Goal: Entertainment & Leisure: Browse casually

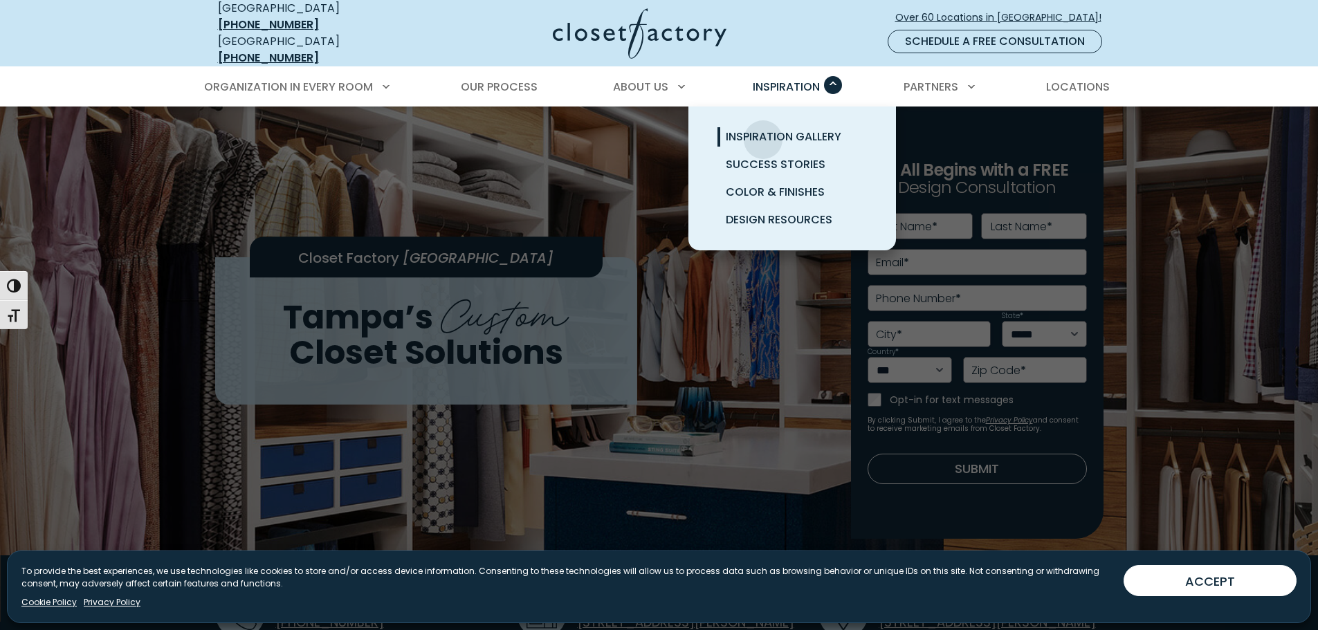
click at [763, 129] on span "Inspiration Gallery" at bounding box center [784, 137] width 116 height 16
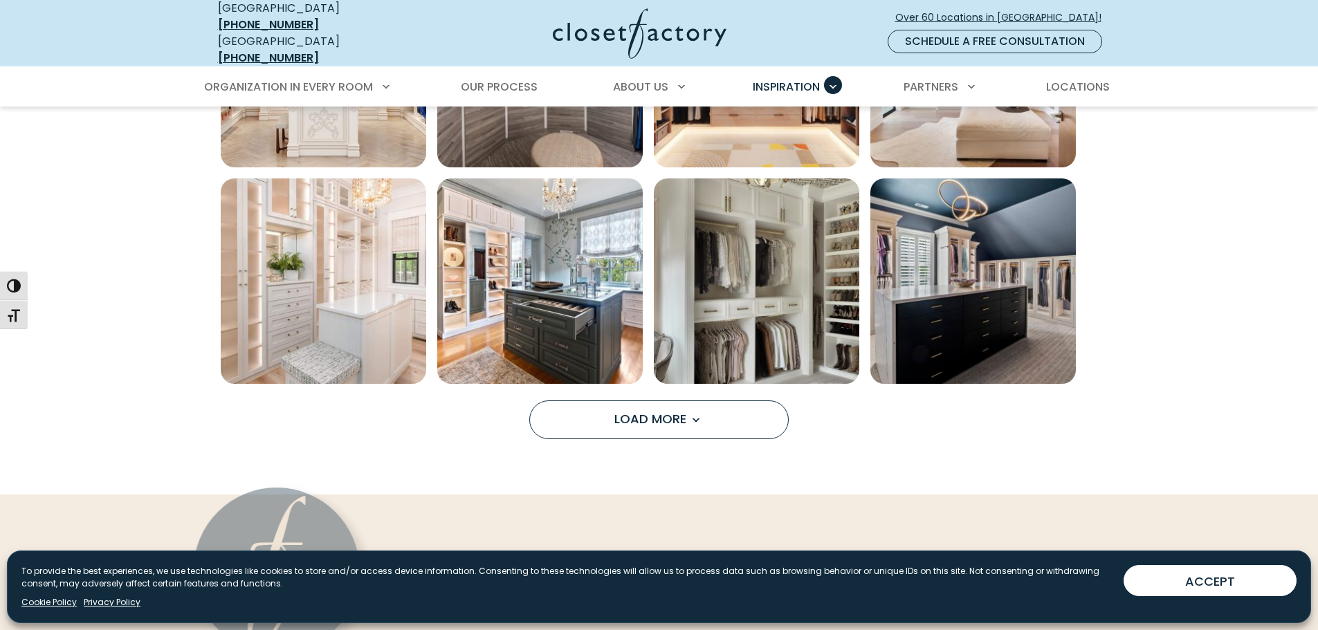
scroll to position [1107, 0]
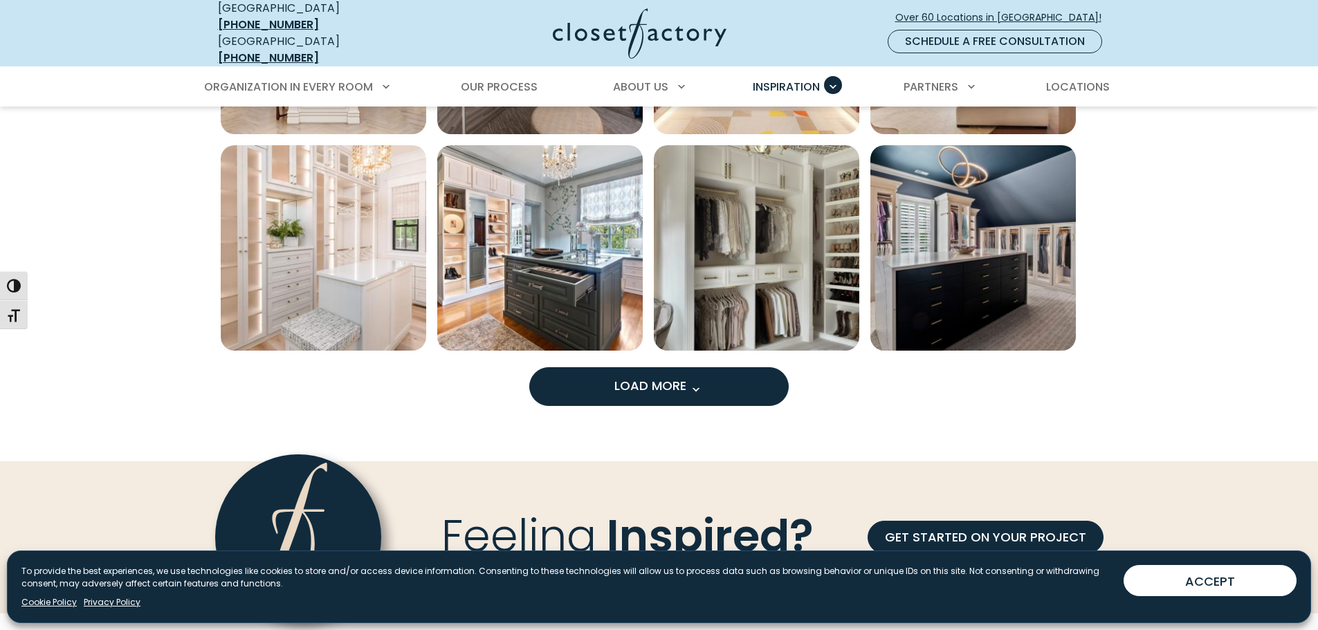
click at [649, 377] on span "Load More" at bounding box center [659, 385] width 90 height 17
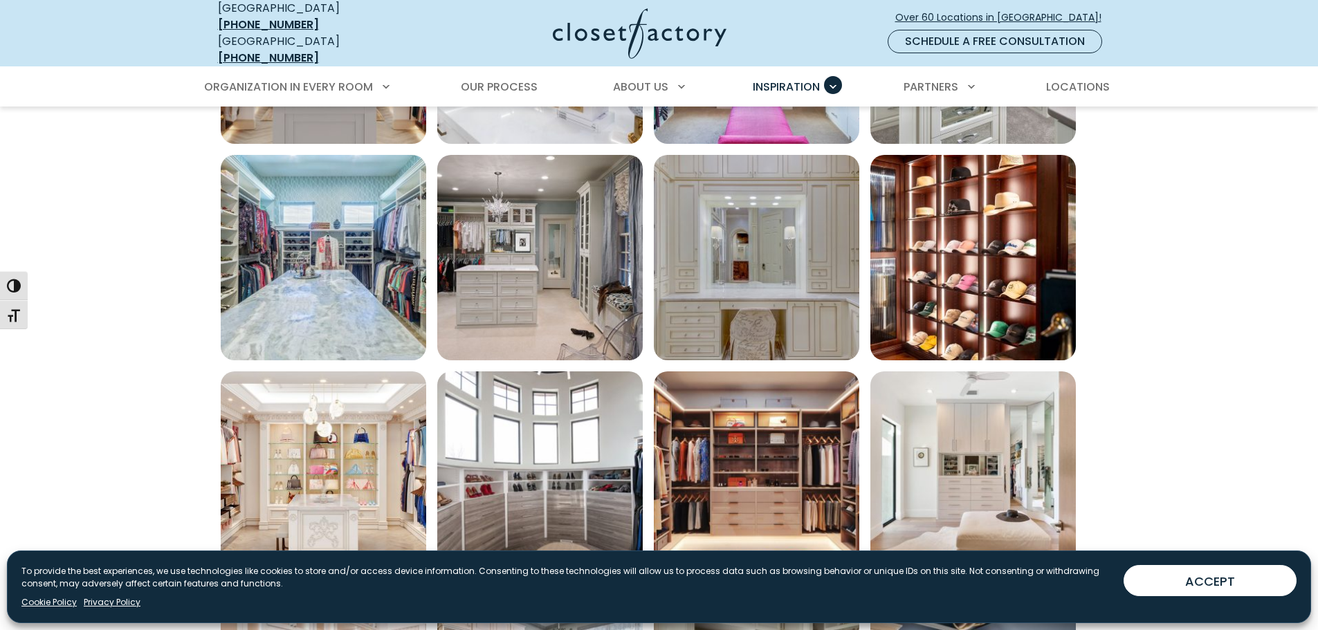
scroll to position [692, 0]
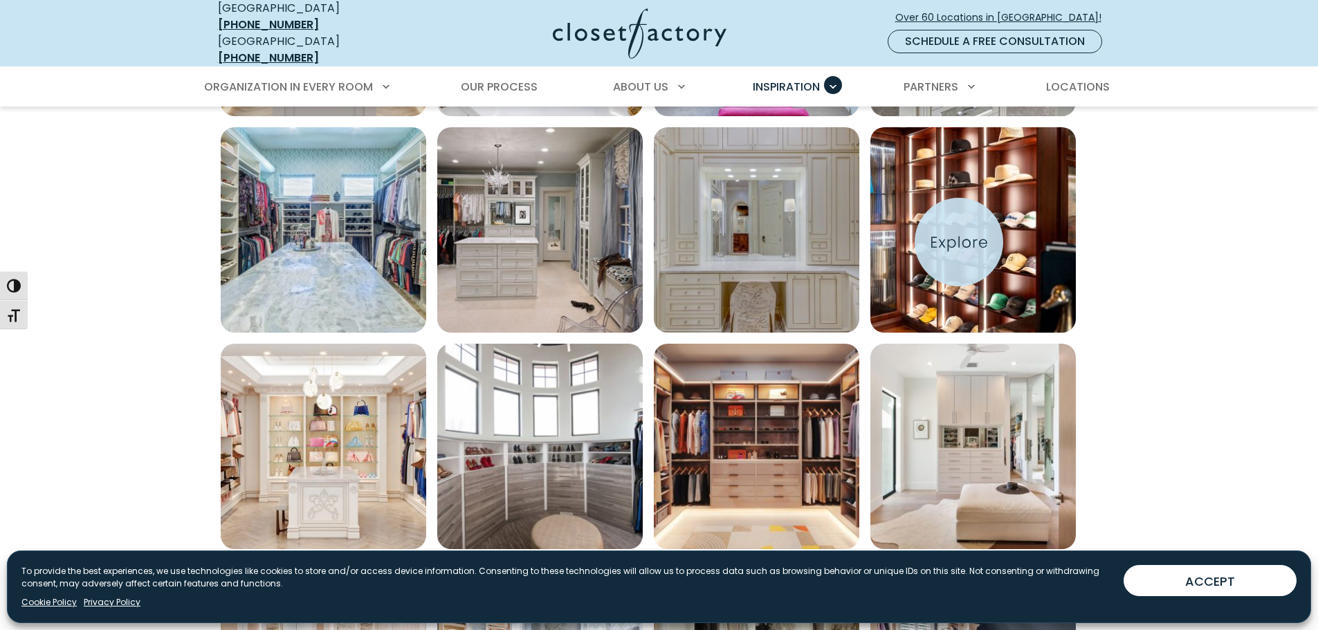
click at [959, 242] on img "Open inspiration gallery to preview enlarged image" at bounding box center [972, 229] width 205 height 205
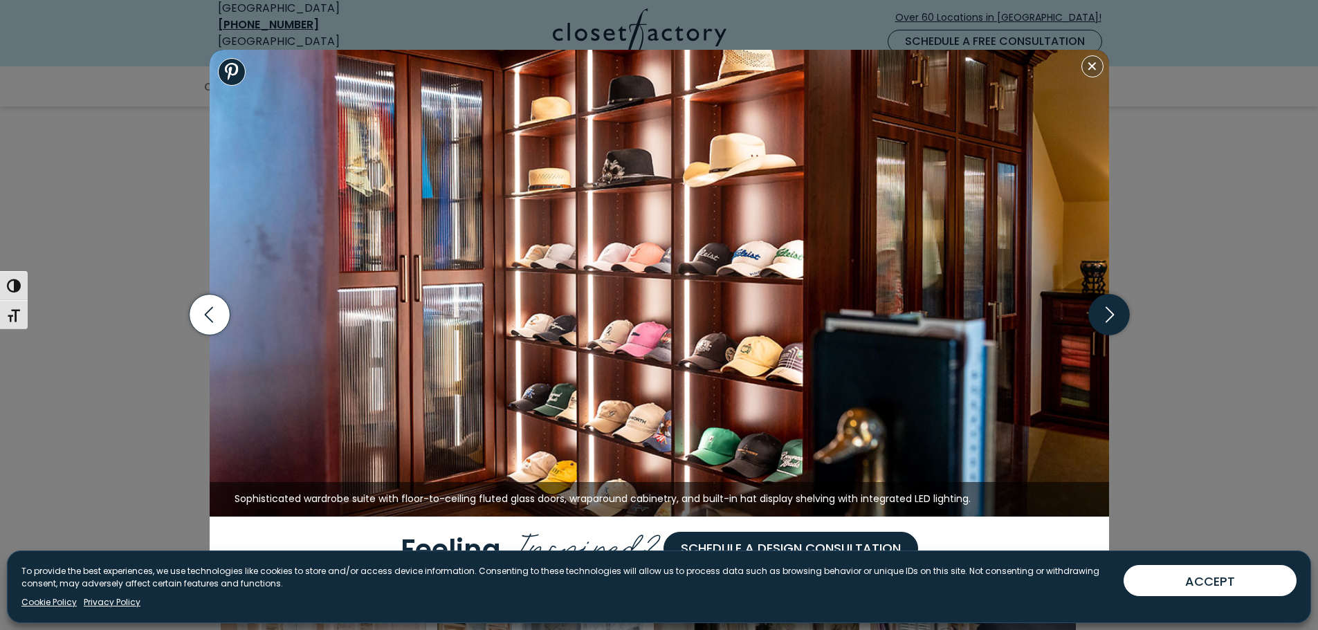
click at [1106, 313] on icon "button" at bounding box center [1108, 315] width 41 height 41
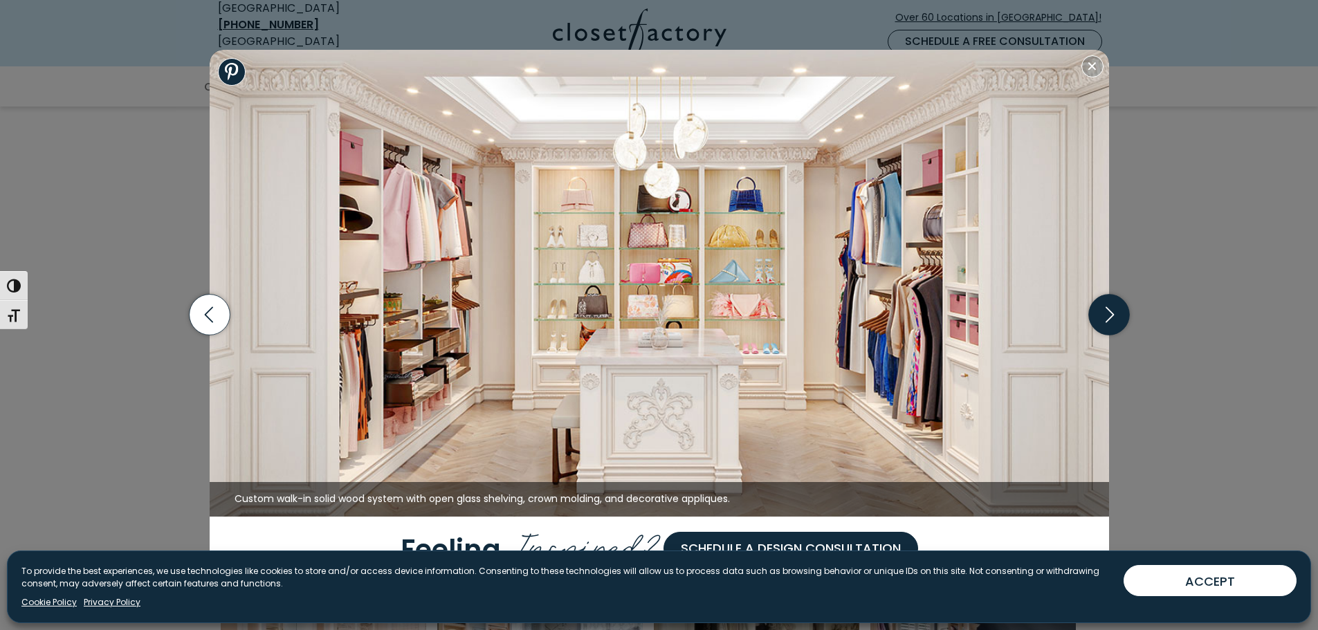
click at [1106, 313] on icon "button" at bounding box center [1108, 315] width 41 height 41
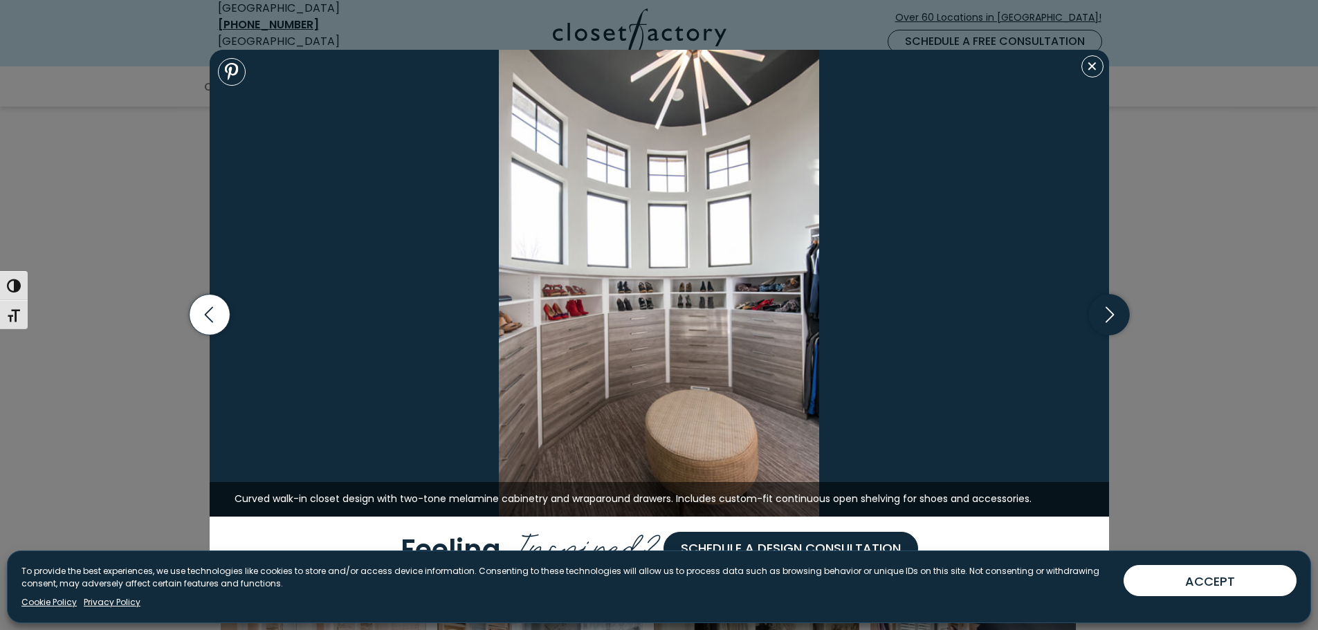
click at [1106, 313] on icon "button" at bounding box center [1108, 315] width 41 height 41
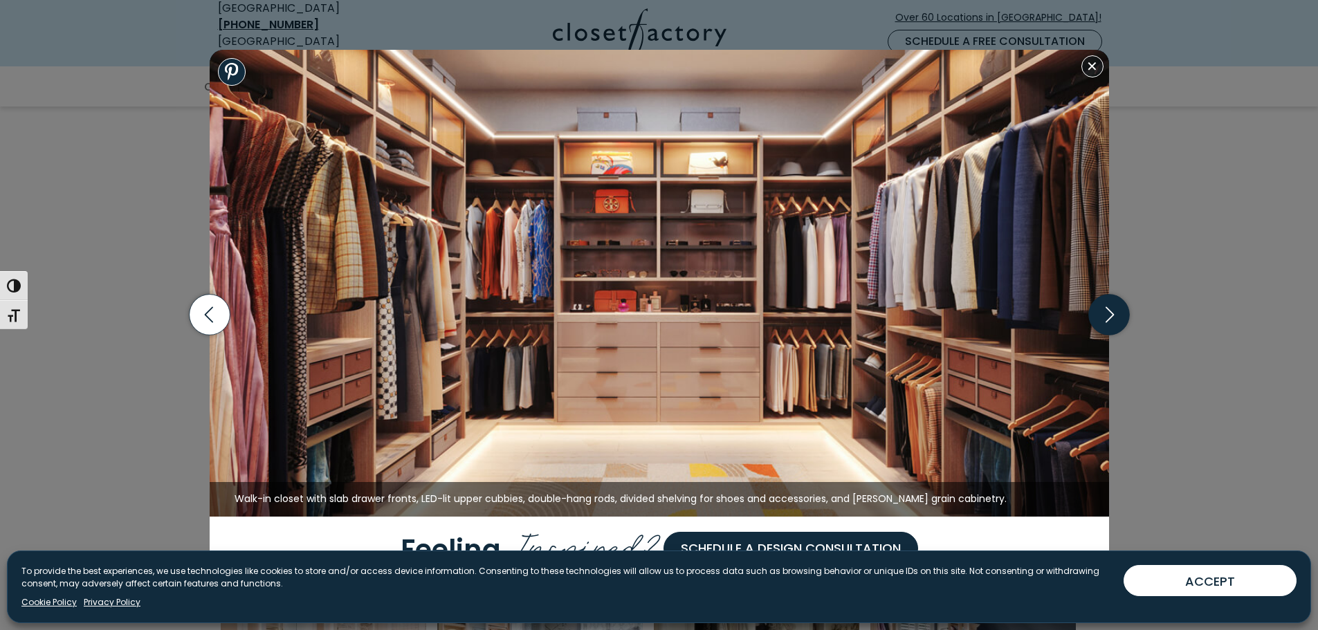
click at [1109, 319] on icon "button" at bounding box center [1109, 315] width 8 height 16
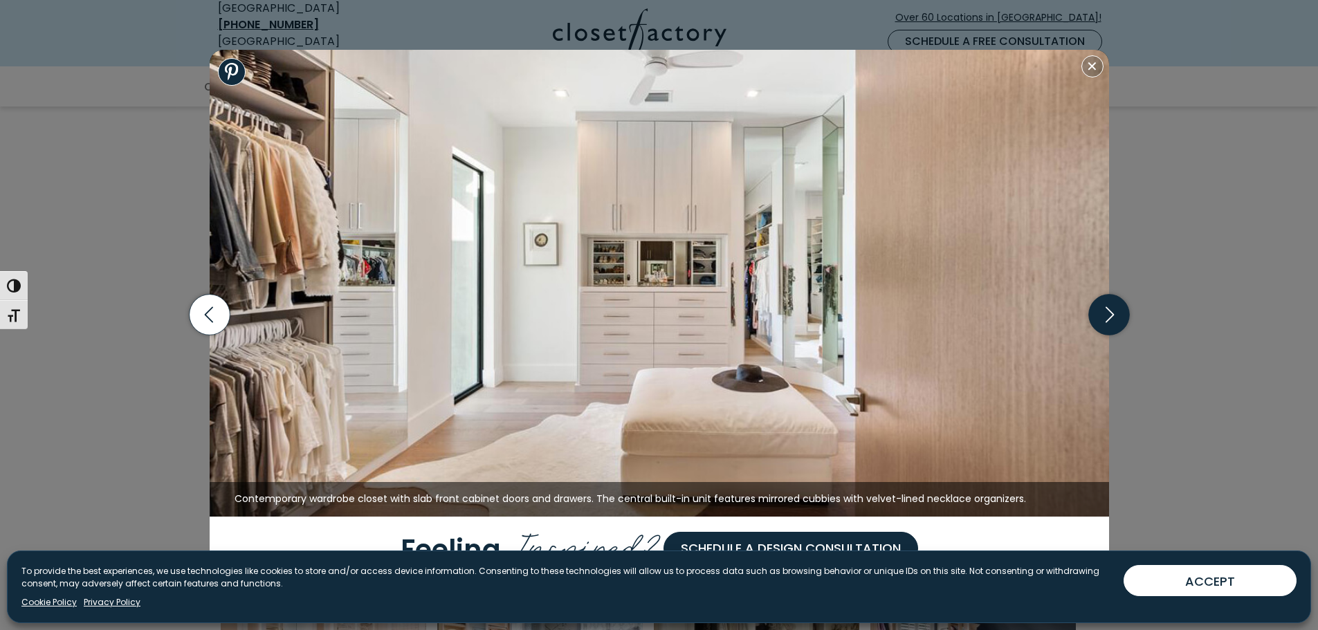
click at [1109, 319] on icon "button" at bounding box center [1109, 315] width 8 height 16
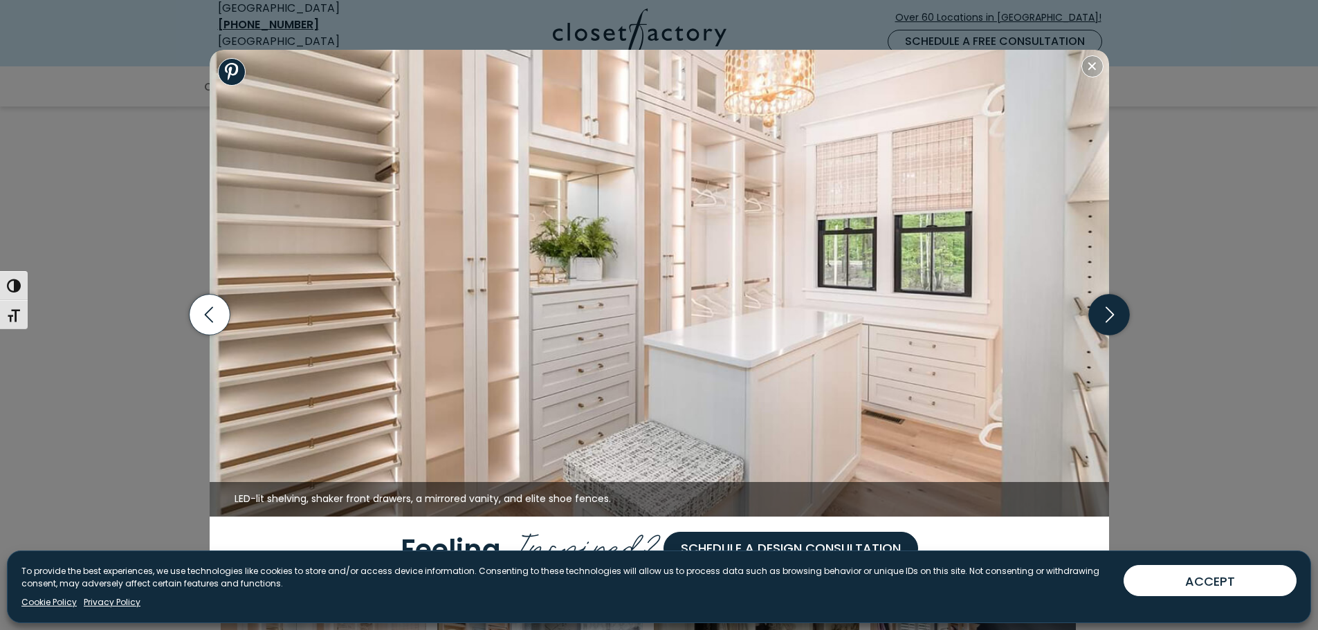
click at [1109, 319] on icon "button" at bounding box center [1109, 315] width 8 height 16
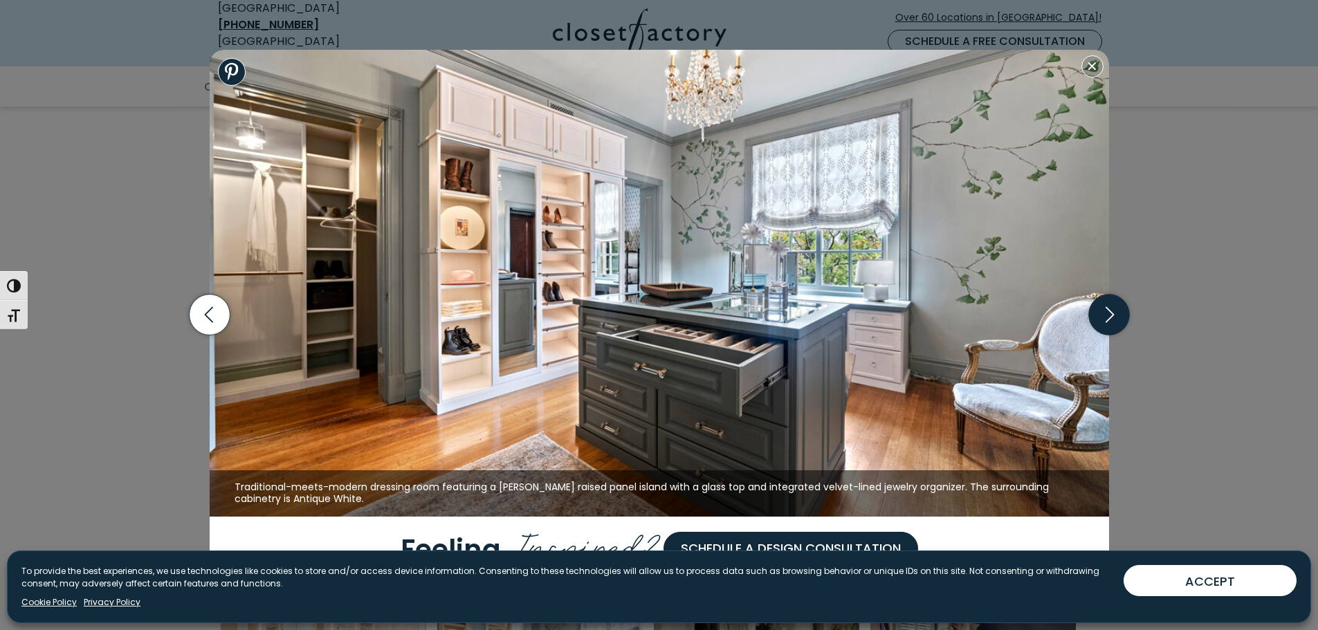
click at [1109, 319] on icon "button" at bounding box center [1109, 315] width 8 height 16
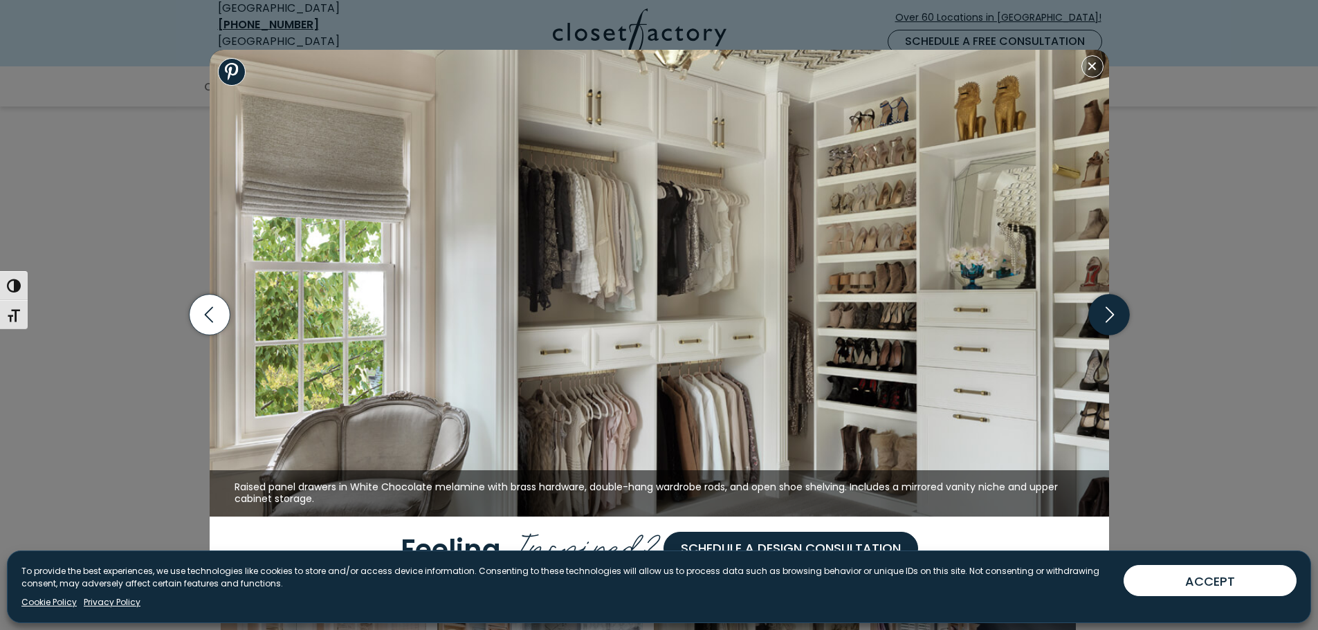
click at [1109, 319] on icon "button" at bounding box center [1109, 315] width 8 height 16
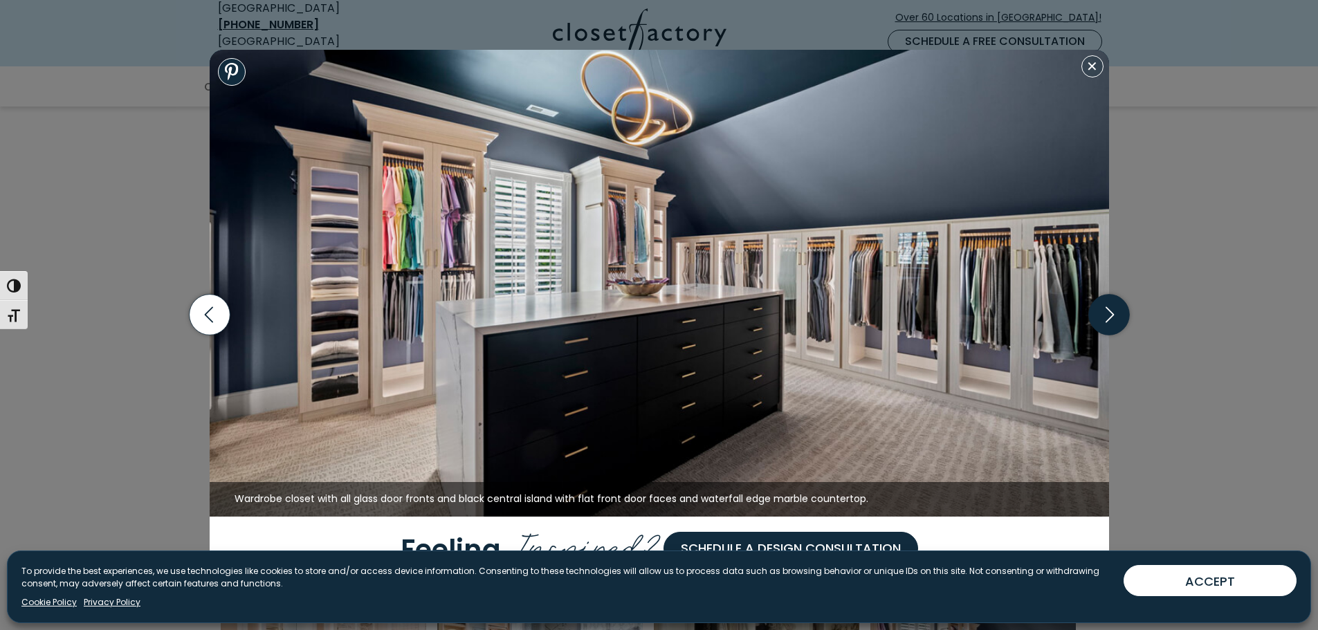
click at [1109, 319] on icon "button" at bounding box center [1109, 315] width 8 height 16
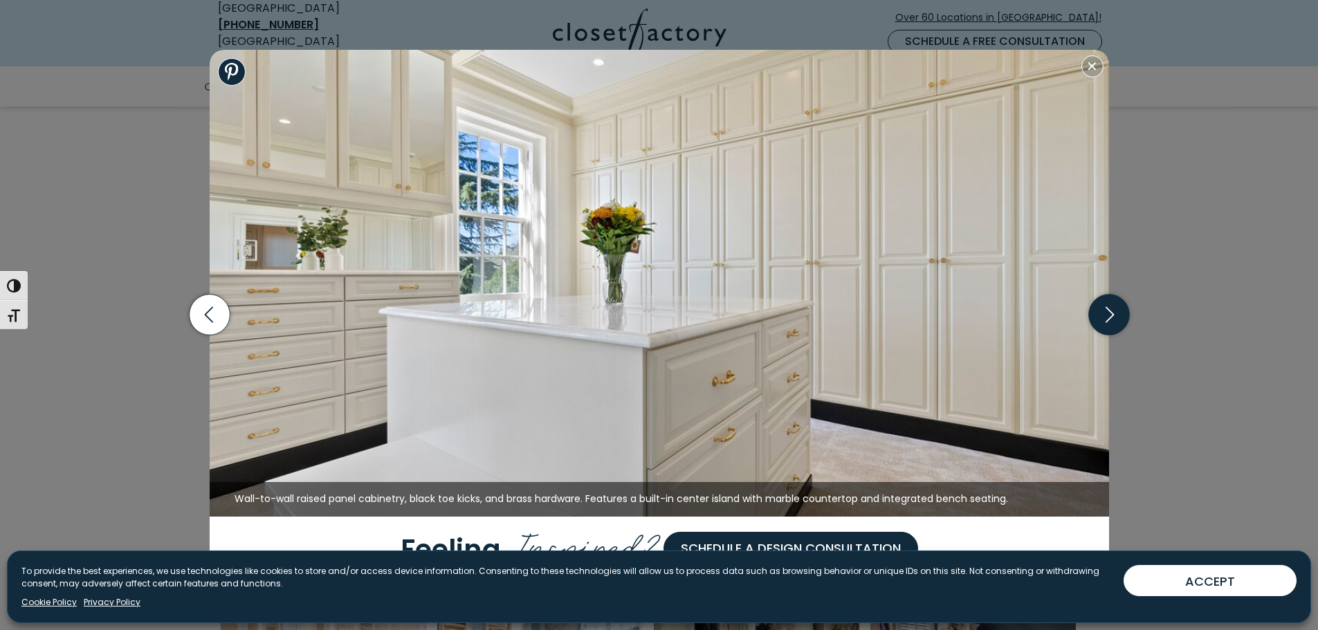
click at [1109, 319] on icon "button" at bounding box center [1109, 315] width 8 height 16
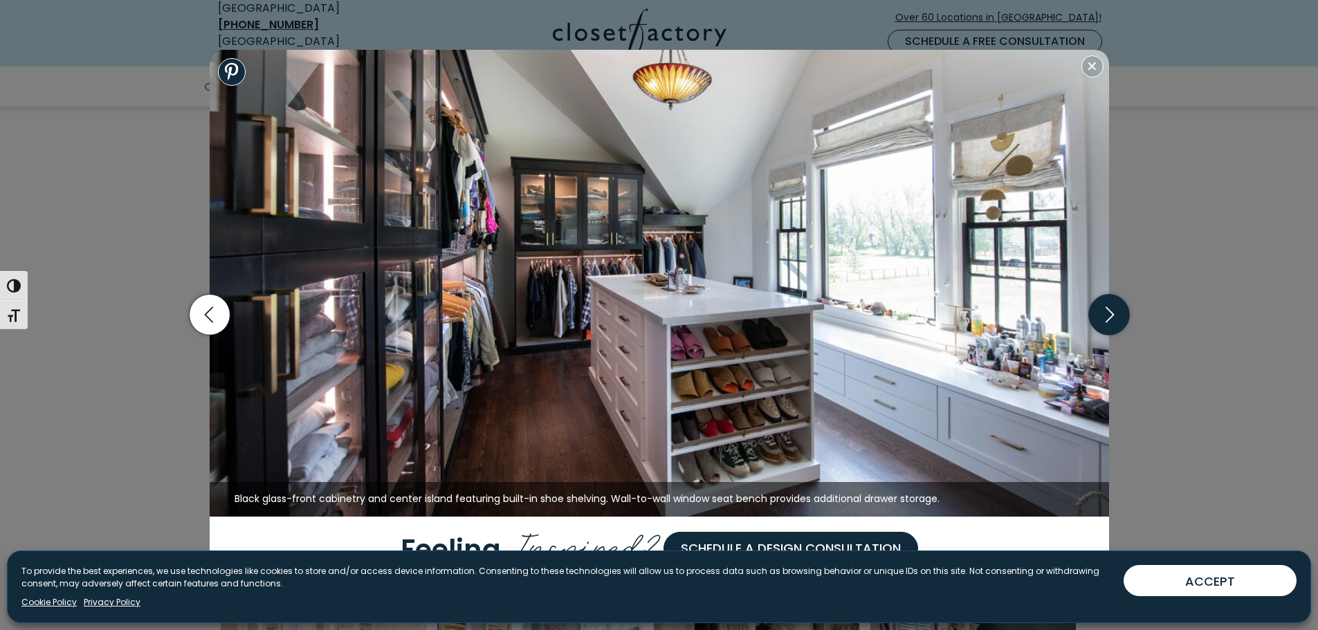
click at [1109, 319] on icon "button" at bounding box center [1109, 315] width 8 height 16
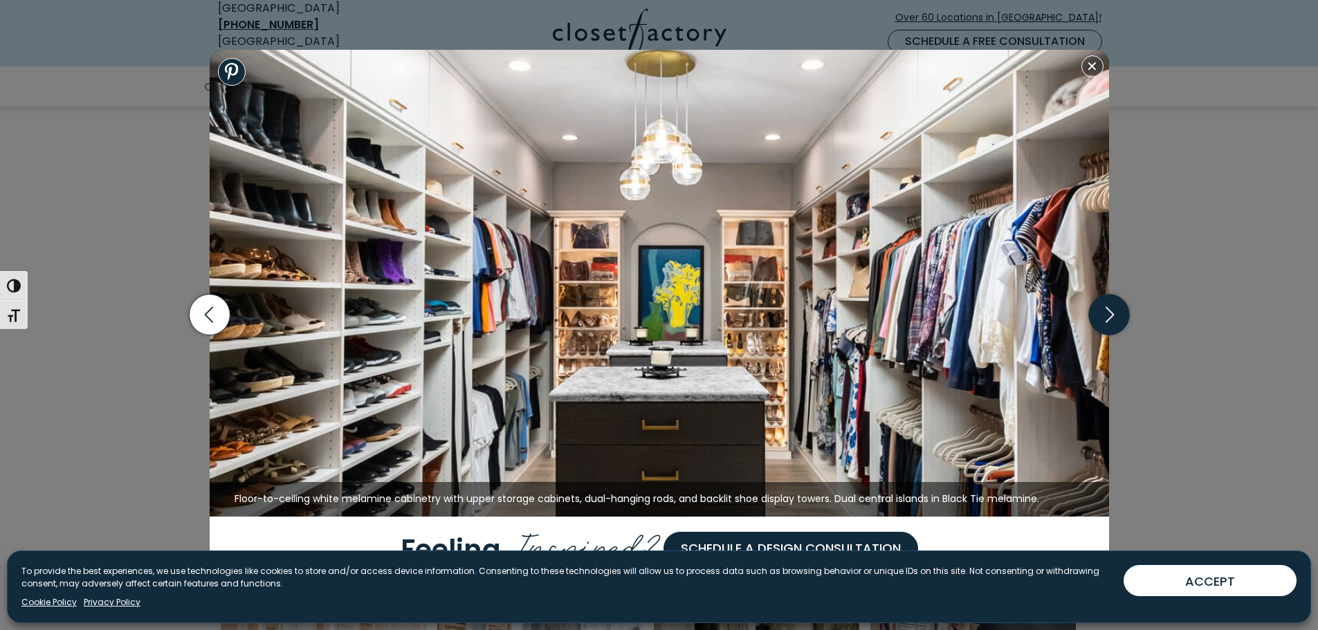
click at [1109, 319] on icon "button" at bounding box center [1109, 315] width 8 height 16
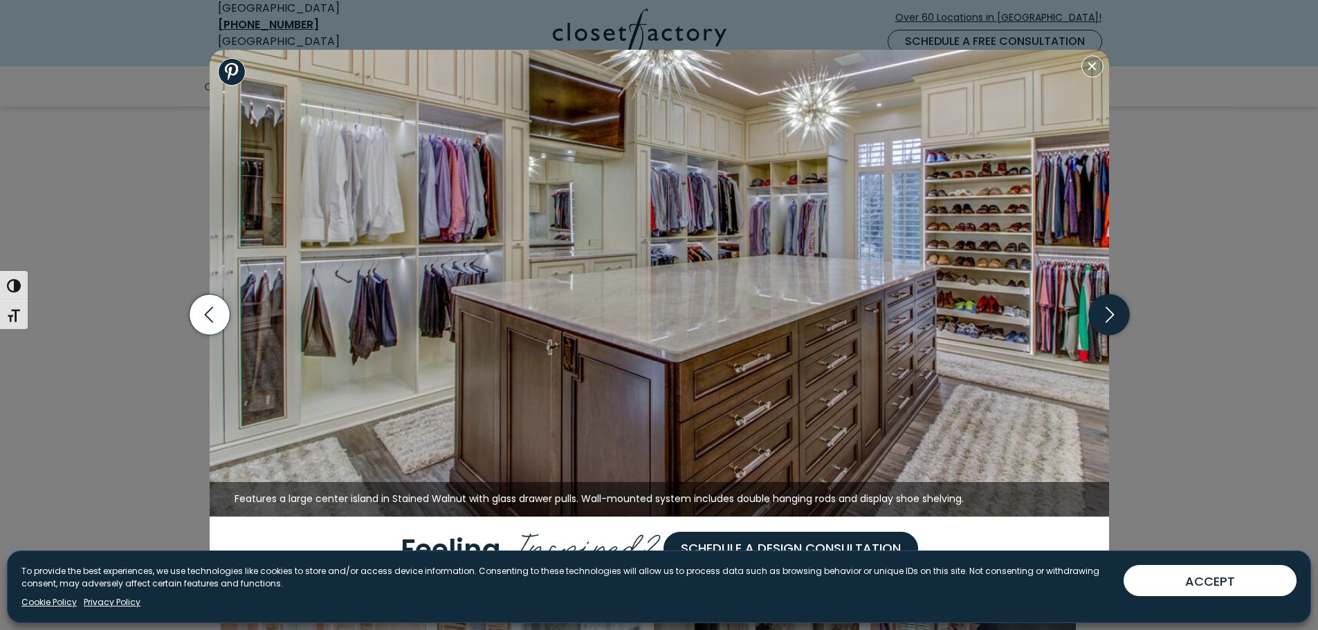
click at [1109, 319] on icon "button" at bounding box center [1109, 315] width 8 height 16
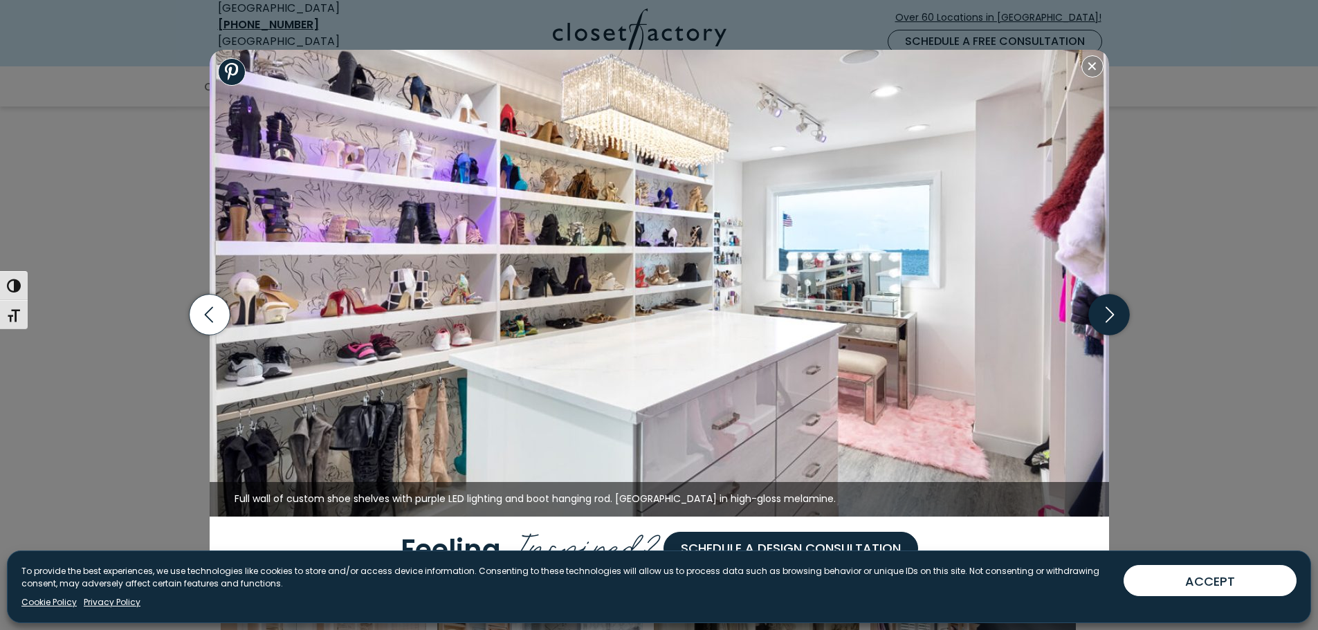
click at [1109, 319] on icon "button" at bounding box center [1109, 315] width 8 height 16
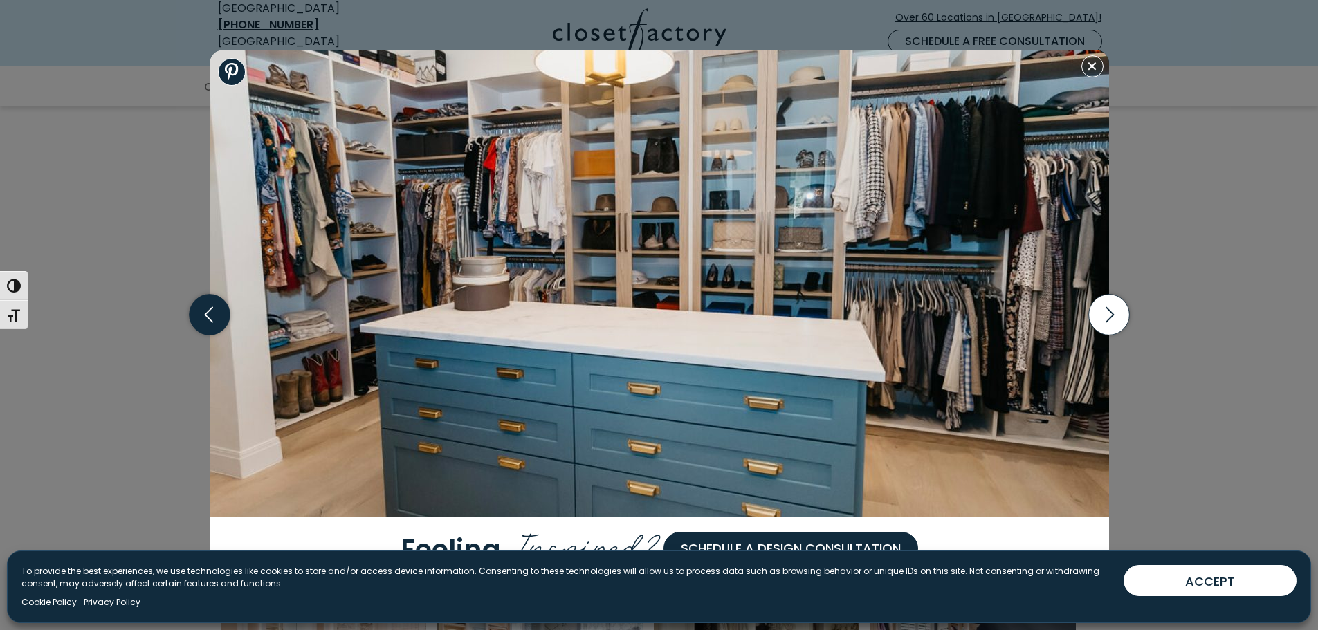
click at [211, 317] on icon "button" at bounding box center [209, 315] width 41 height 41
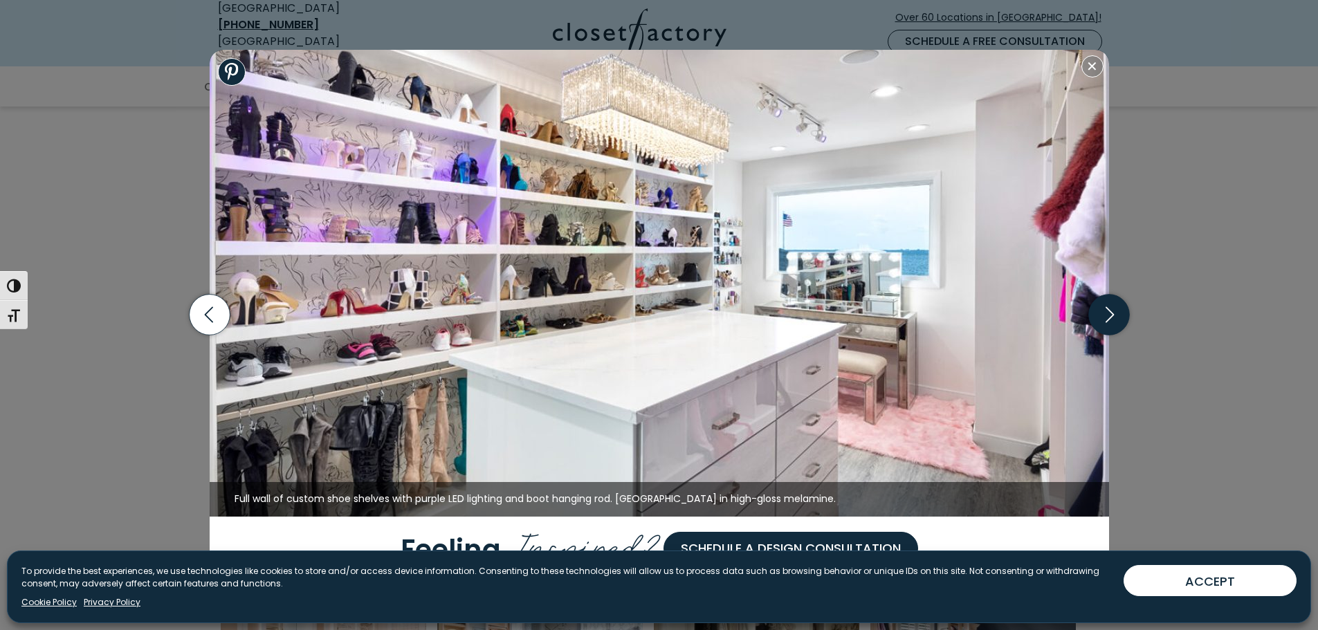
click at [1105, 315] on icon "button" at bounding box center [1108, 315] width 41 height 41
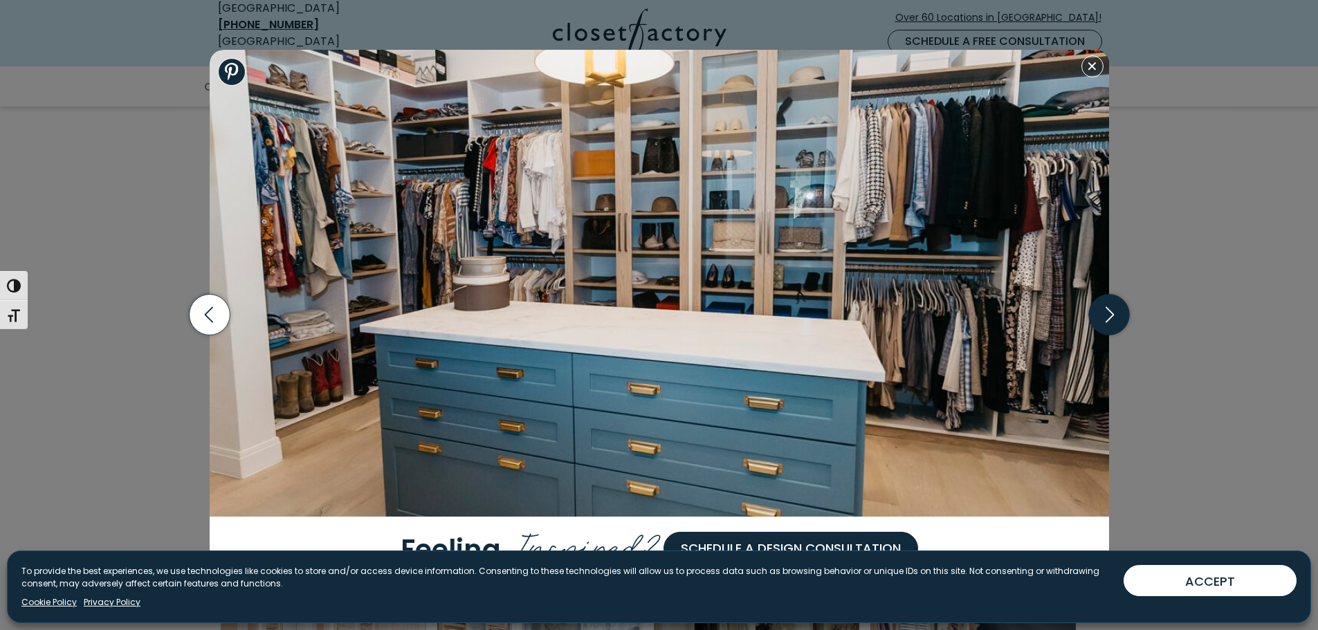
click at [1105, 315] on icon "button" at bounding box center [1108, 315] width 41 height 41
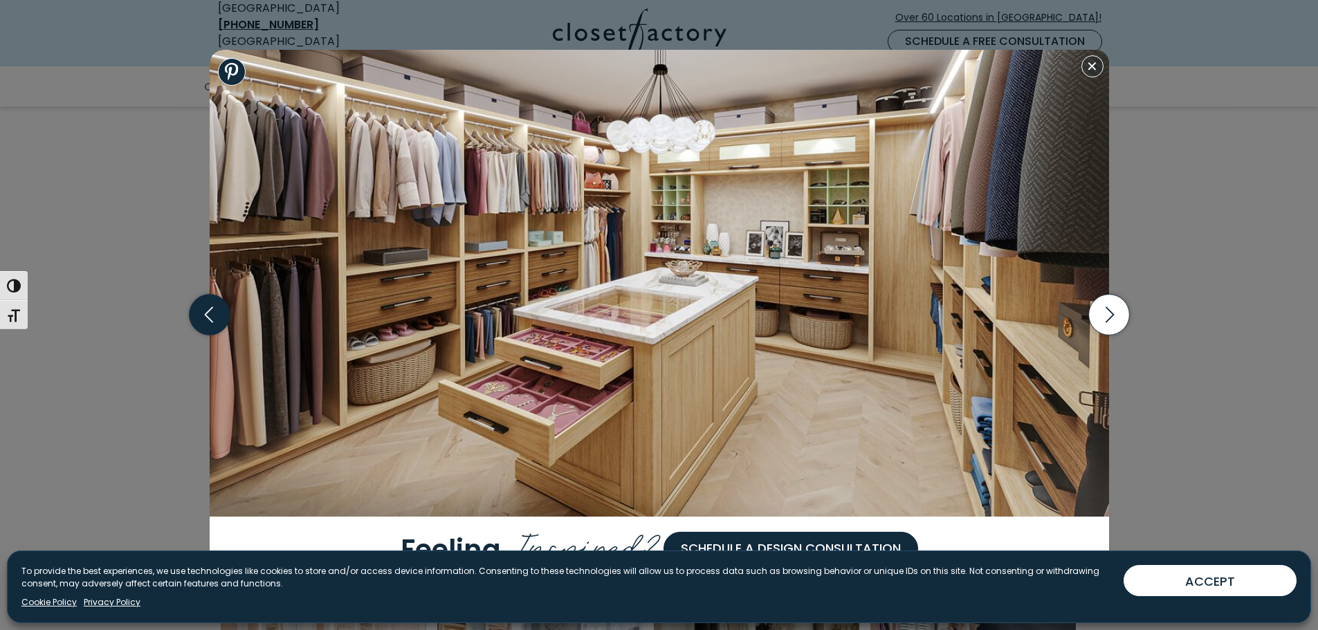
click at [213, 316] on icon "button" at bounding box center [209, 315] width 41 height 41
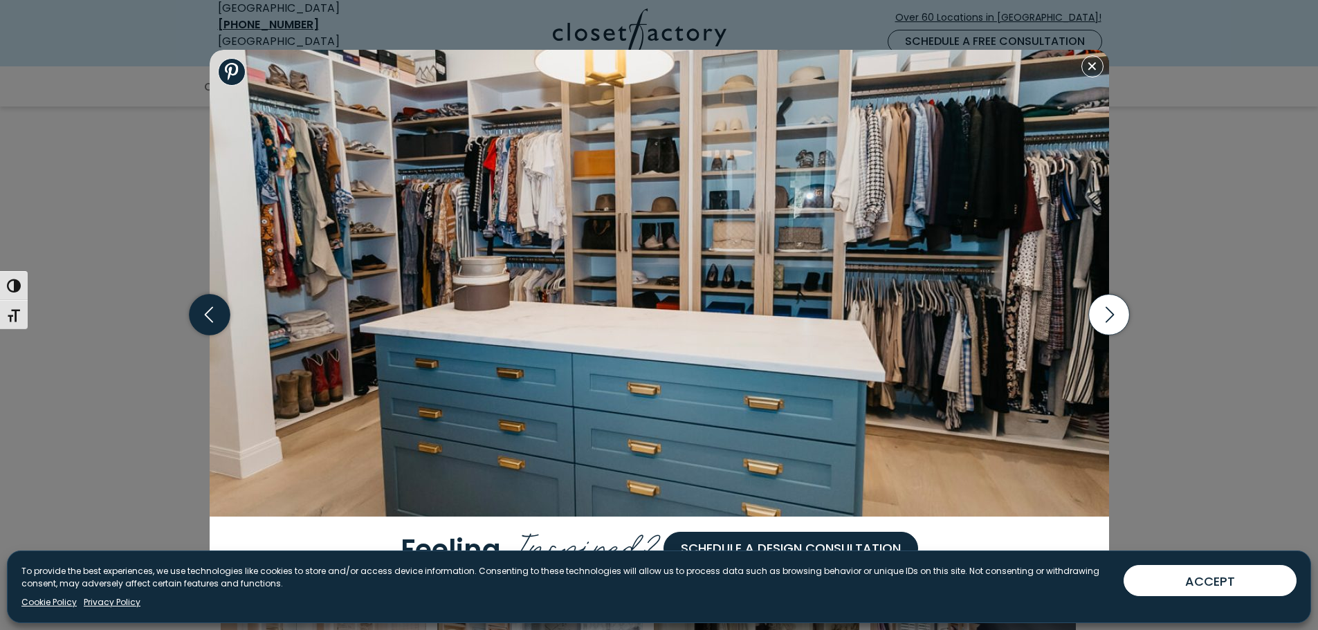
click at [212, 320] on icon "button" at bounding box center [209, 315] width 41 height 41
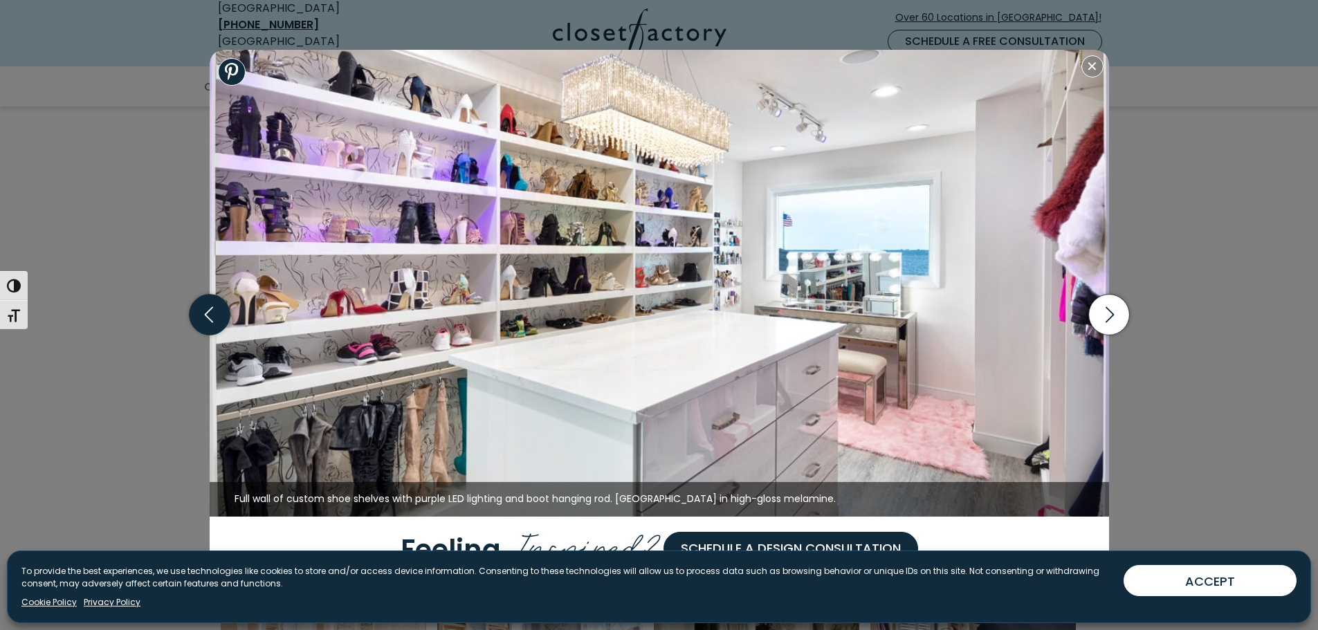
click at [210, 320] on icon "button" at bounding box center [208, 315] width 8 height 16
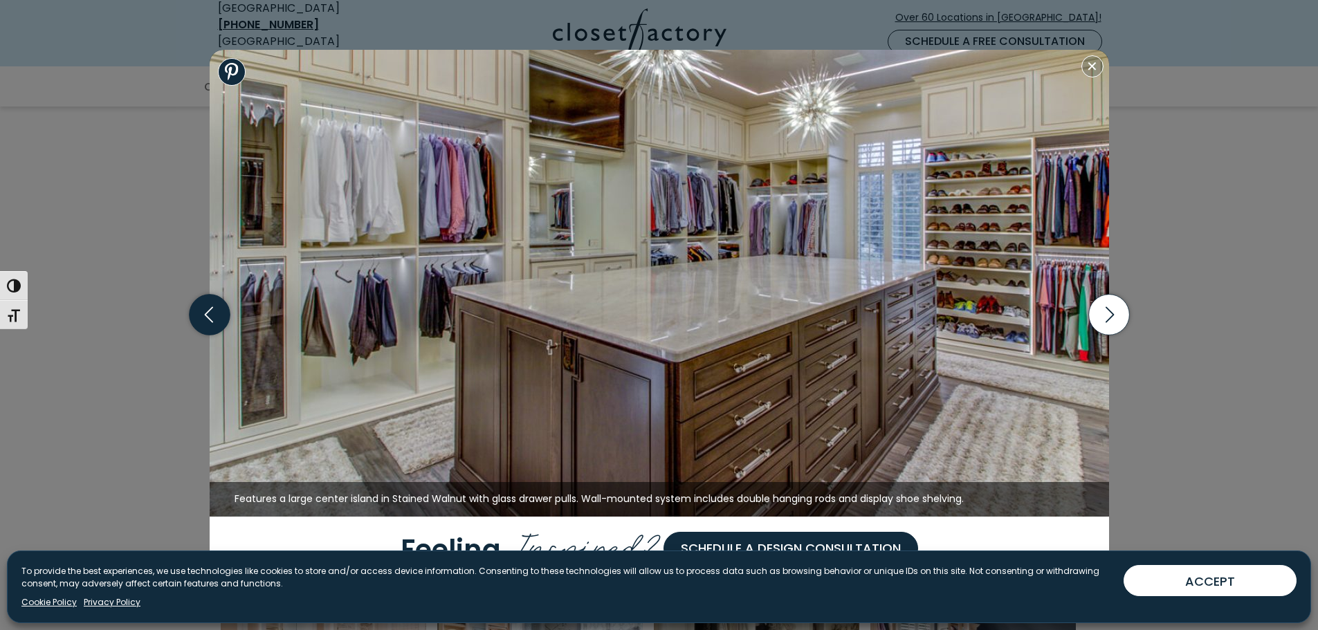
click at [210, 320] on icon "button" at bounding box center [208, 315] width 8 height 16
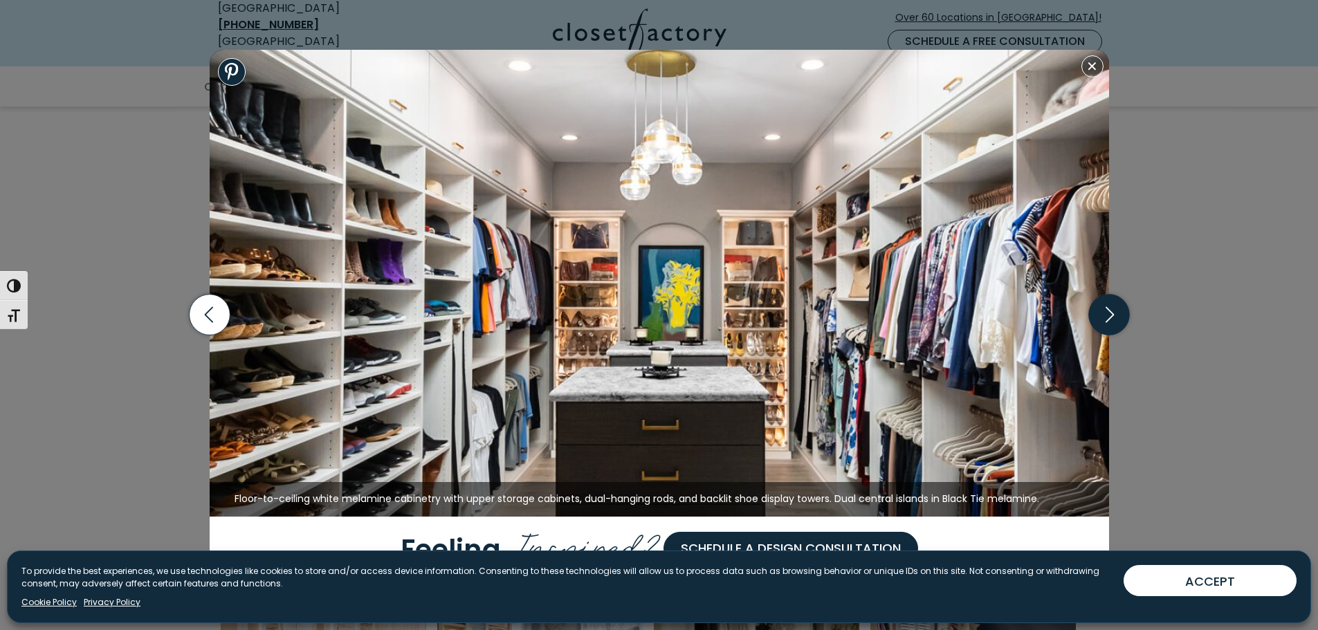
click at [1114, 311] on icon "button" at bounding box center [1108, 315] width 41 height 41
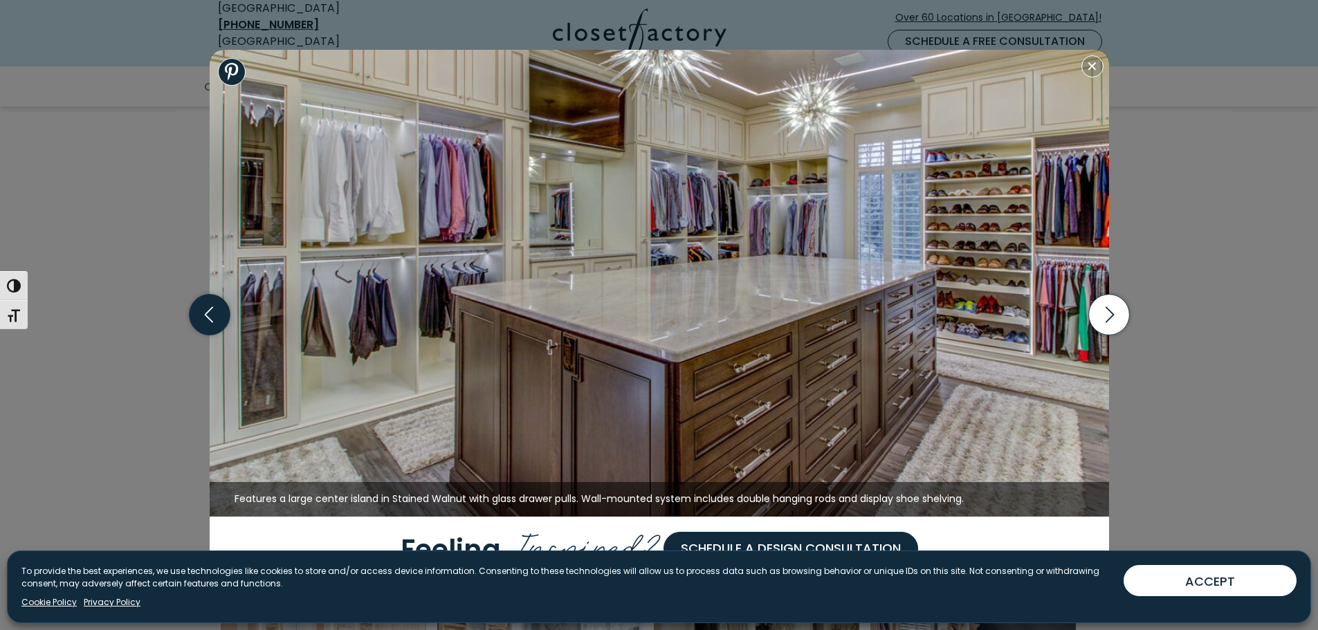
click at [209, 318] on icon "button" at bounding box center [209, 315] width 41 height 41
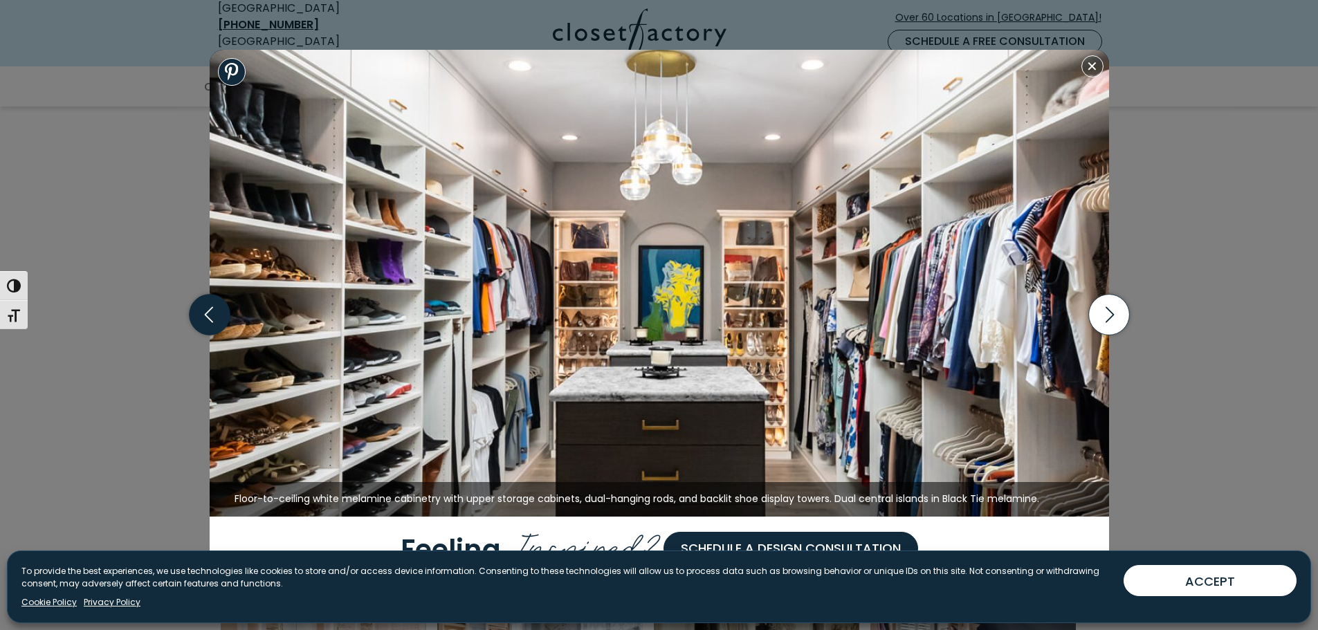
click at [209, 318] on icon "button" at bounding box center [209, 315] width 41 height 41
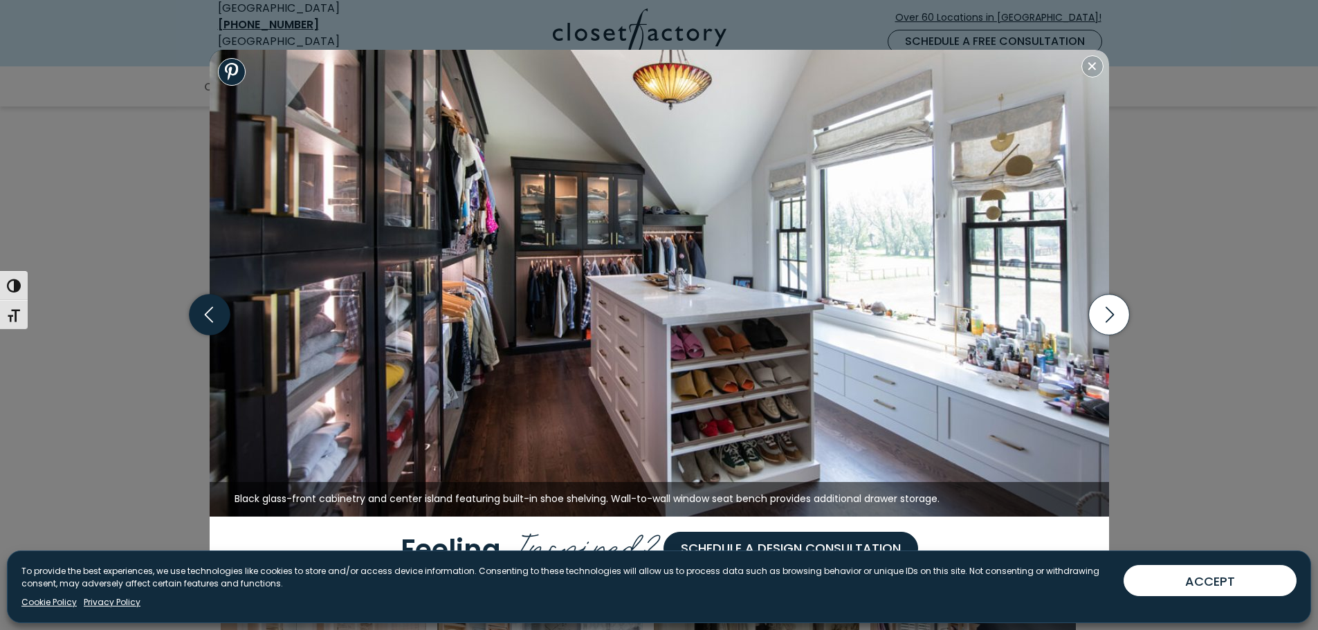
click at [207, 315] on icon "button" at bounding box center [209, 315] width 41 height 41
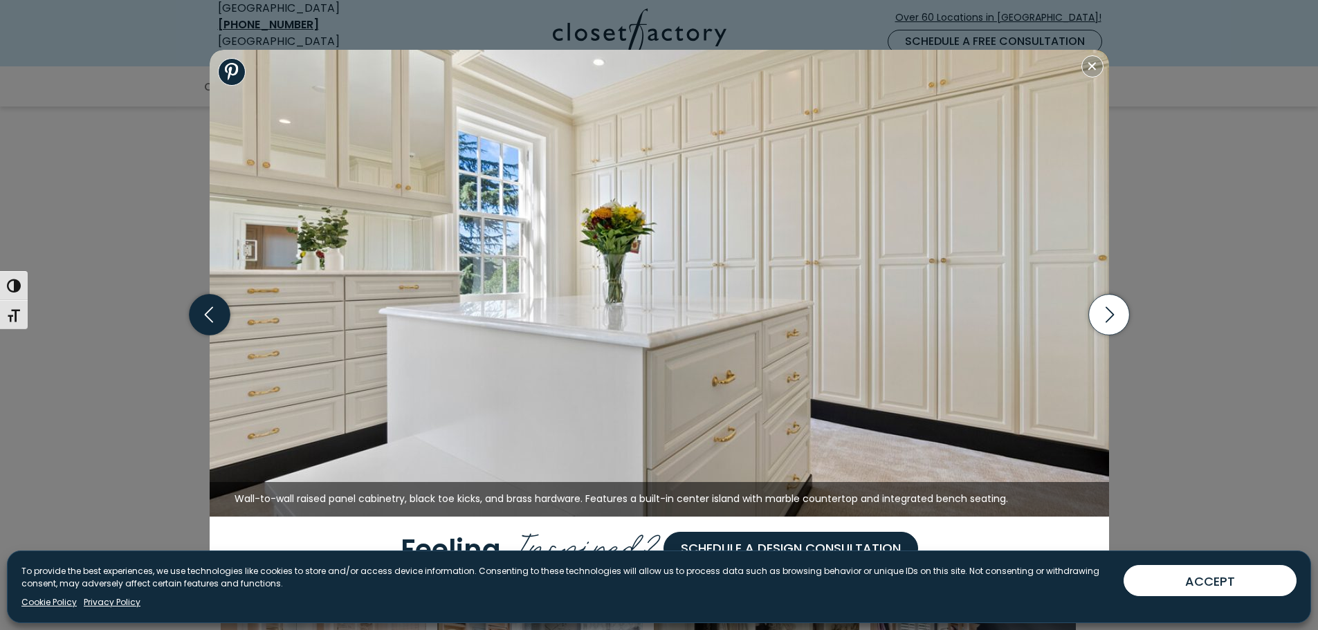
click at [208, 315] on icon "button" at bounding box center [209, 315] width 41 height 41
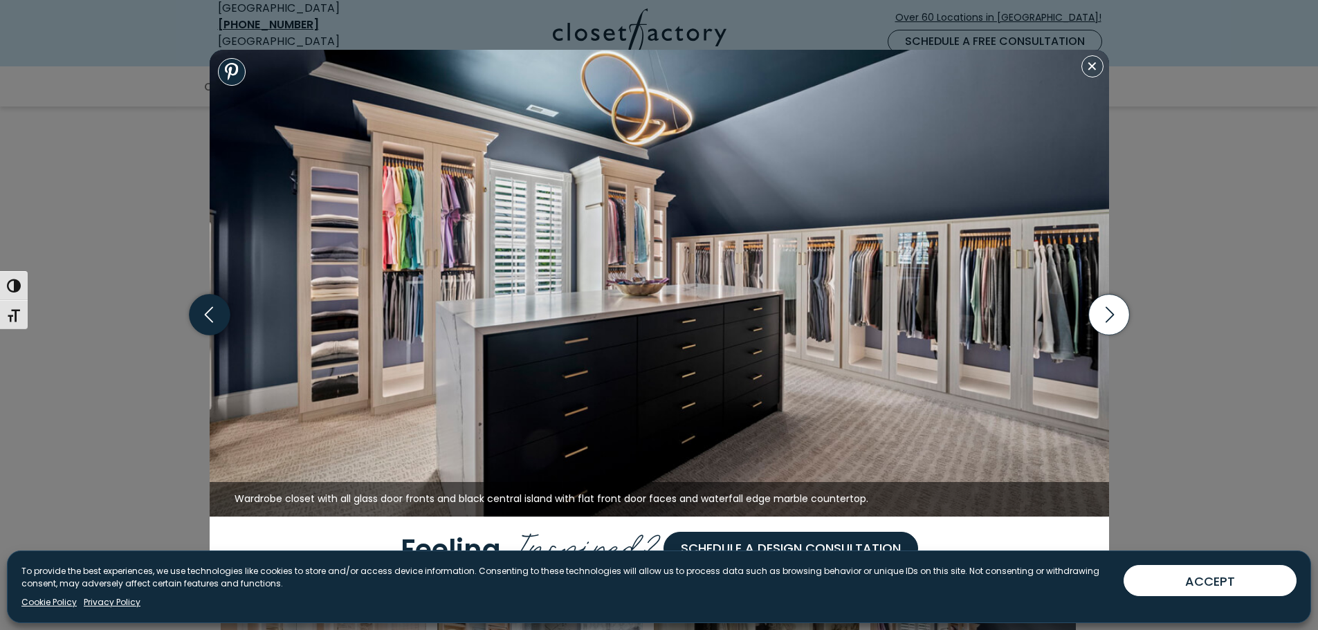
click at [208, 315] on icon "button" at bounding box center [209, 315] width 41 height 41
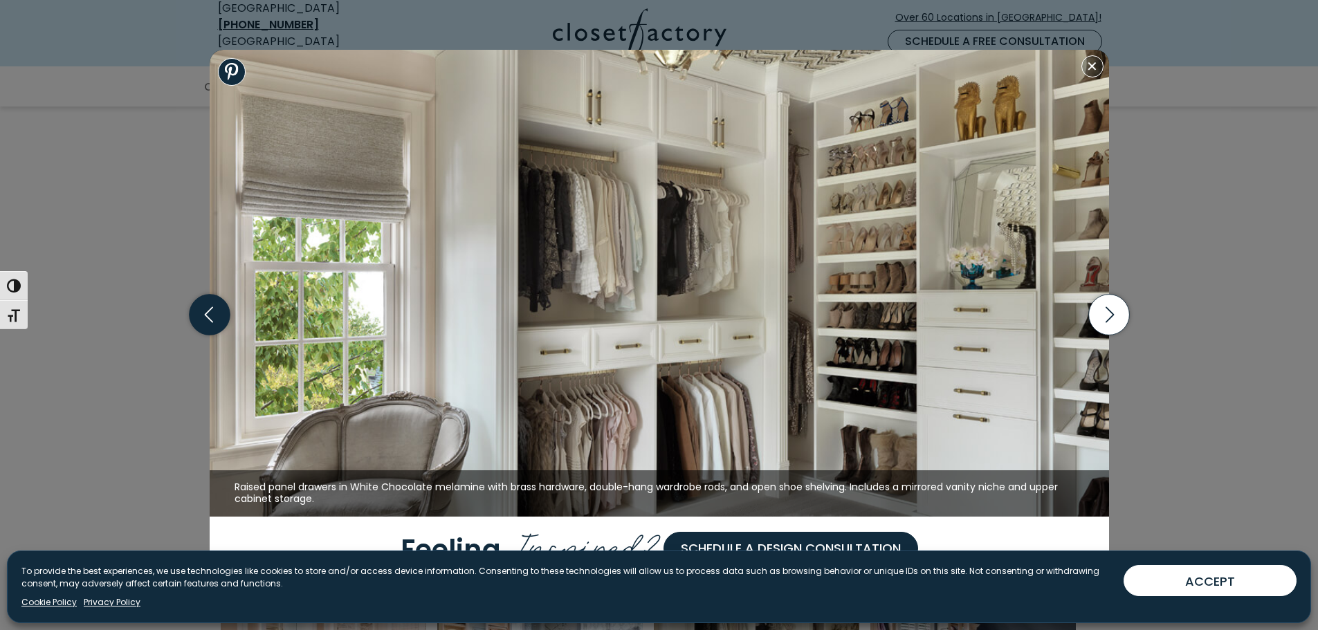
click at [208, 315] on icon "button" at bounding box center [209, 315] width 41 height 41
